Goal: Information Seeking & Learning: Understand process/instructions

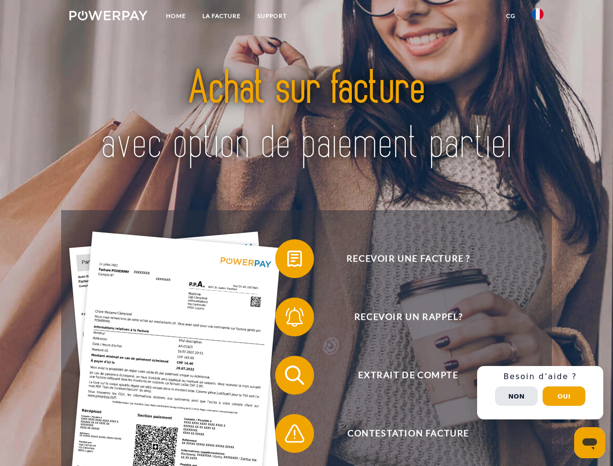
click at [108, 17] on img at bounding box center [108, 16] width 78 height 10
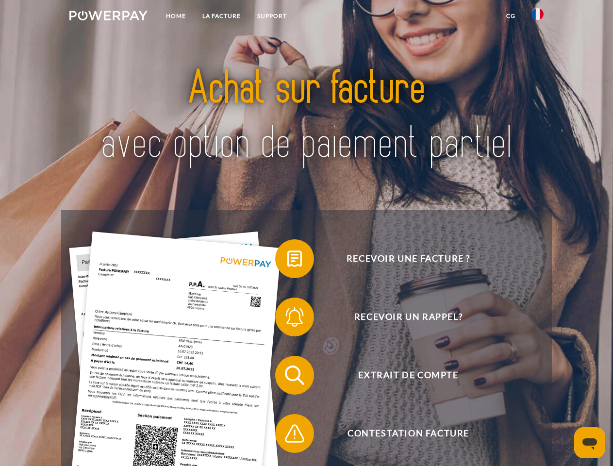
click at [537, 17] on img at bounding box center [538, 14] width 12 height 12
click at [510, 16] on link "CG" at bounding box center [511, 15] width 26 height 17
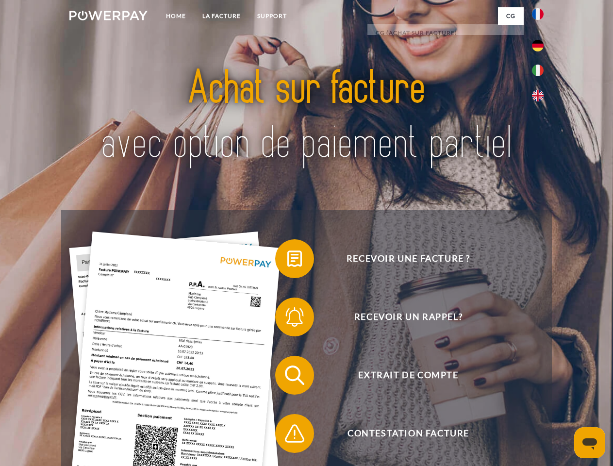
click at [287, 260] on span at bounding box center [280, 258] width 48 height 48
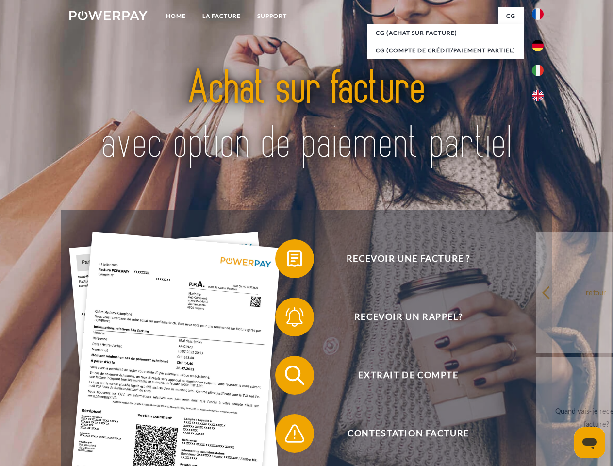
click at [287, 319] on span at bounding box center [280, 316] width 48 height 48
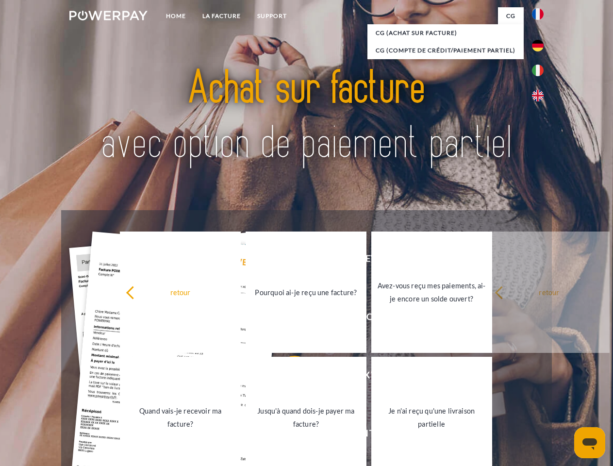
click at [287, 377] on link "Jusqu'à quand dois-je payer ma facture?" at bounding box center [305, 416] width 121 height 121
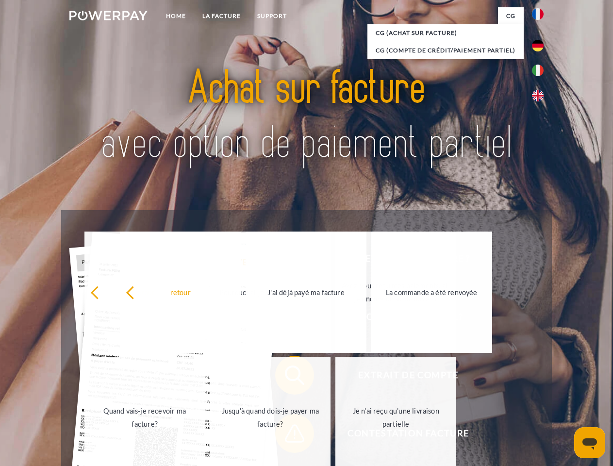
click at [335, 435] on link "Je n'ai reçu qu'une livraison partielle" at bounding box center [395, 416] width 121 height 121
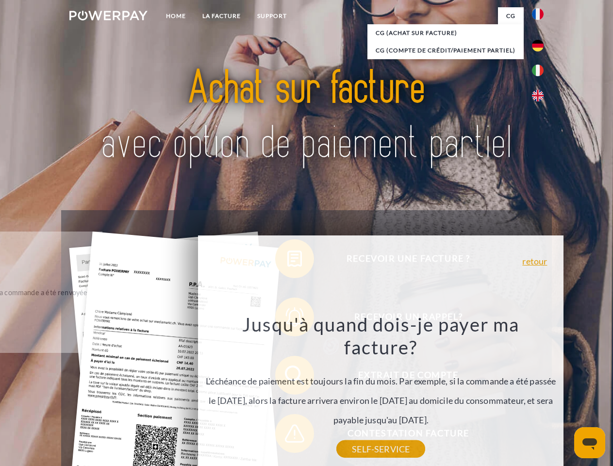
click at [540, 392] on div "Recevoir une facture ? Recevoir un rappel? Extrait de compte retour" at bounding box center [306, 404] width 490 height 388
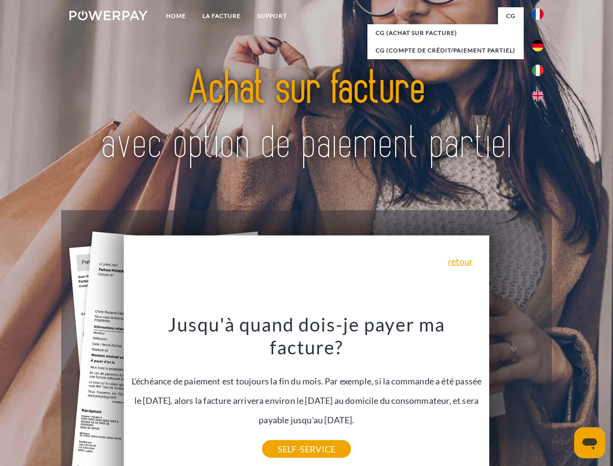
click at [516, 394] on span "Extrait de compte" at bounding box center [408, 374] width 238 height 39
click at [564, 396] on header "Home LA FACTURE Support" at bounding box center [306, 335] width 613 height 670
